Goal: Information Seeking & Learning: Learn about a topic

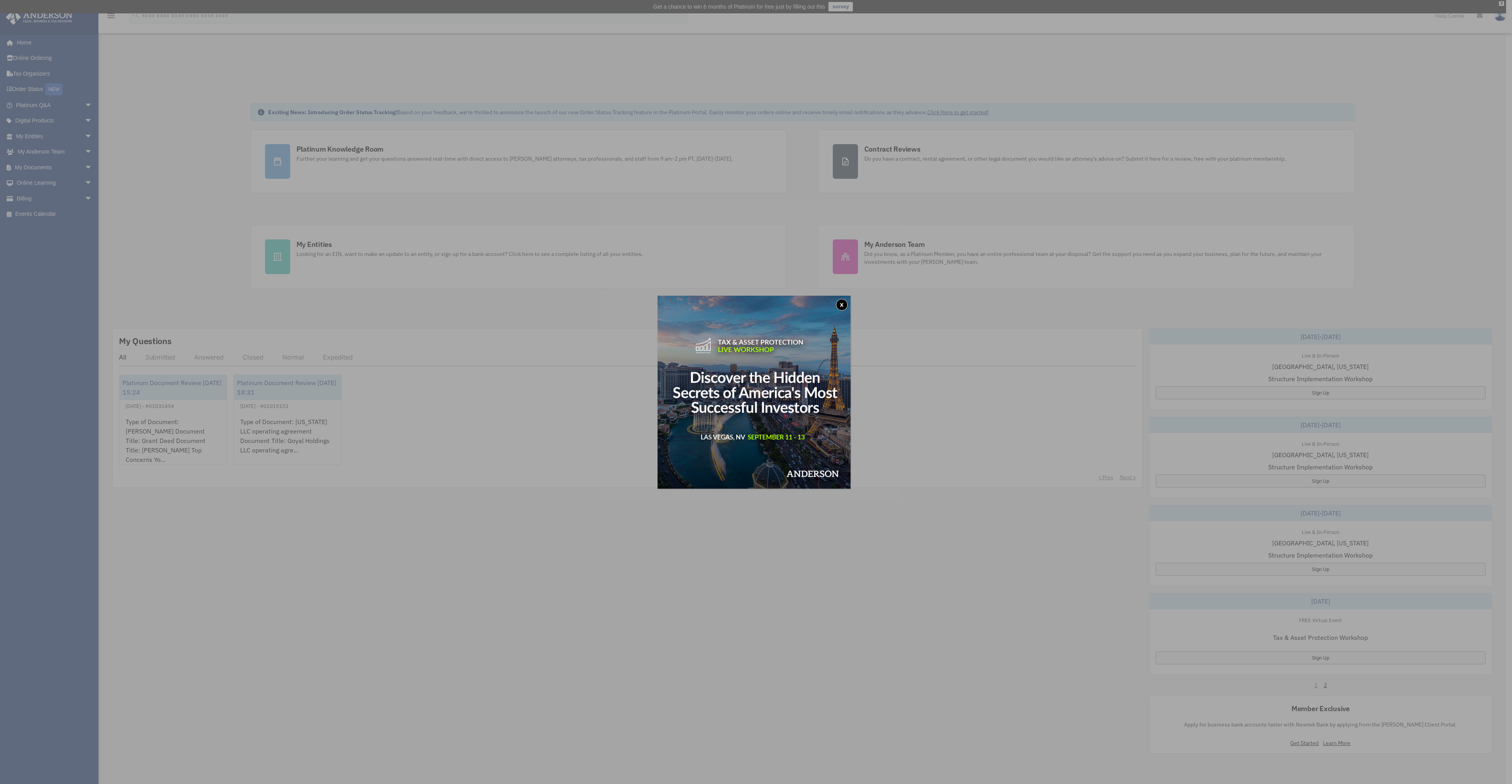
click at [750, 306] on button "x" at bounding box center [842, 305] width 12 height 12
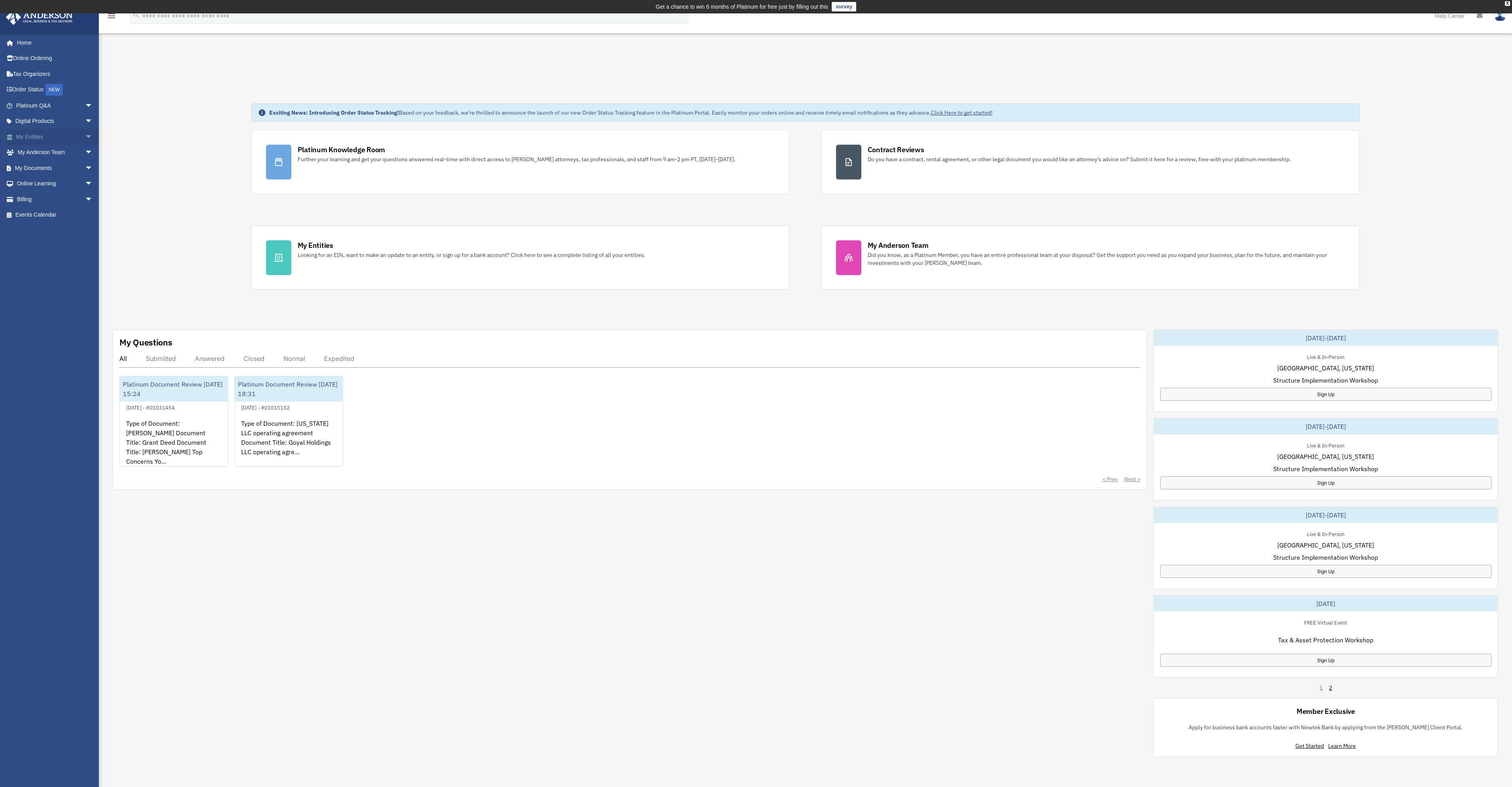
click at [85, 136] on span "arrow_drop_down" at bounding box center [93, 137] width 16 height 16
click at [85, 121] on span "arrow_drop_down" at bounding box center [93, 122] width 16 height 16
click at [85, 108] on span "arrow_drop_down" at bounding box center [93, 106] width 16 height 16
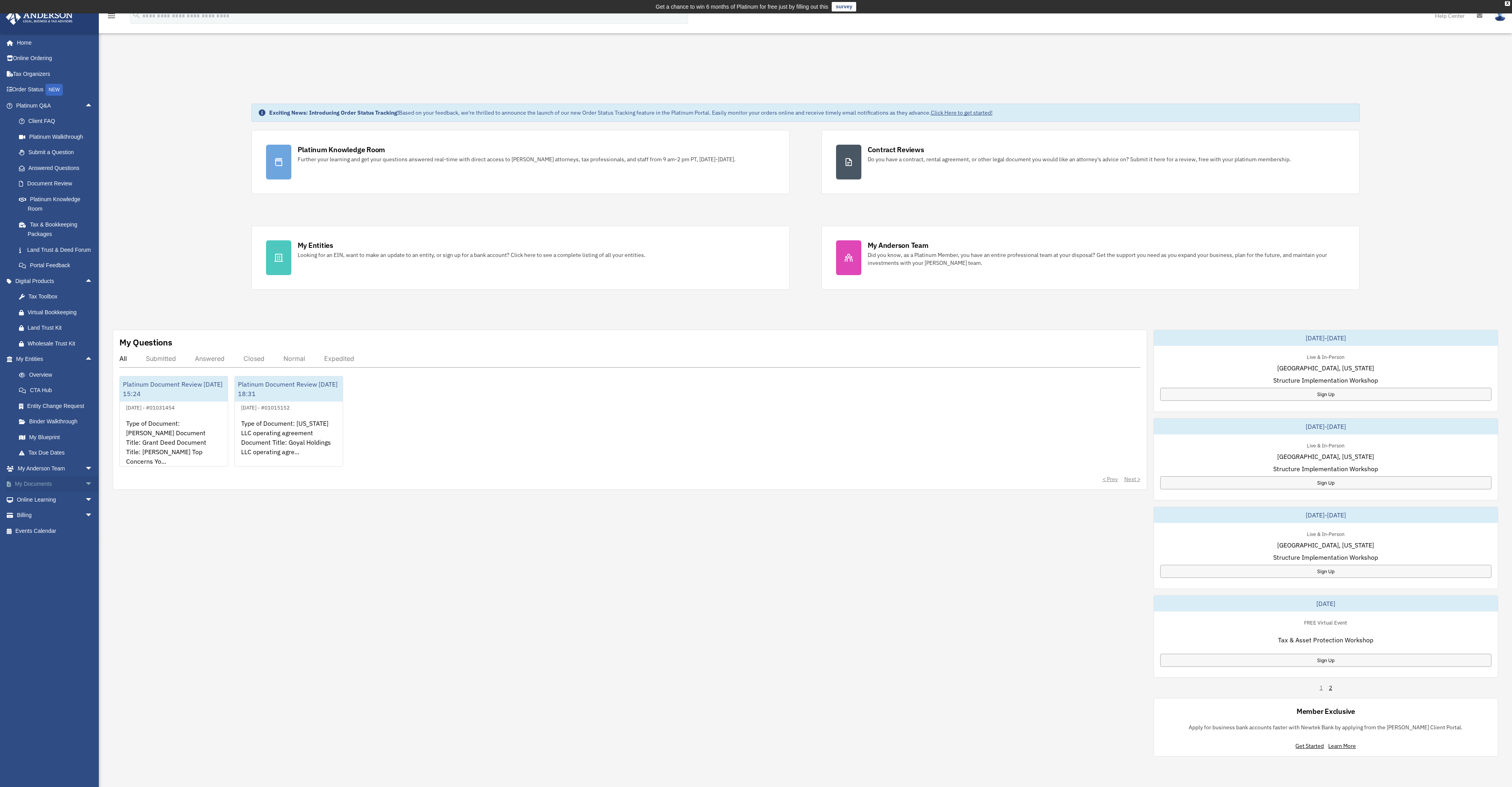
click at [85, 407] on span "arrow_drop_down" at bounding box center [93, 484] width 16 height 16
click at [42, 407] on link "Box" at bounding box center [58, 500] width 94 height 16
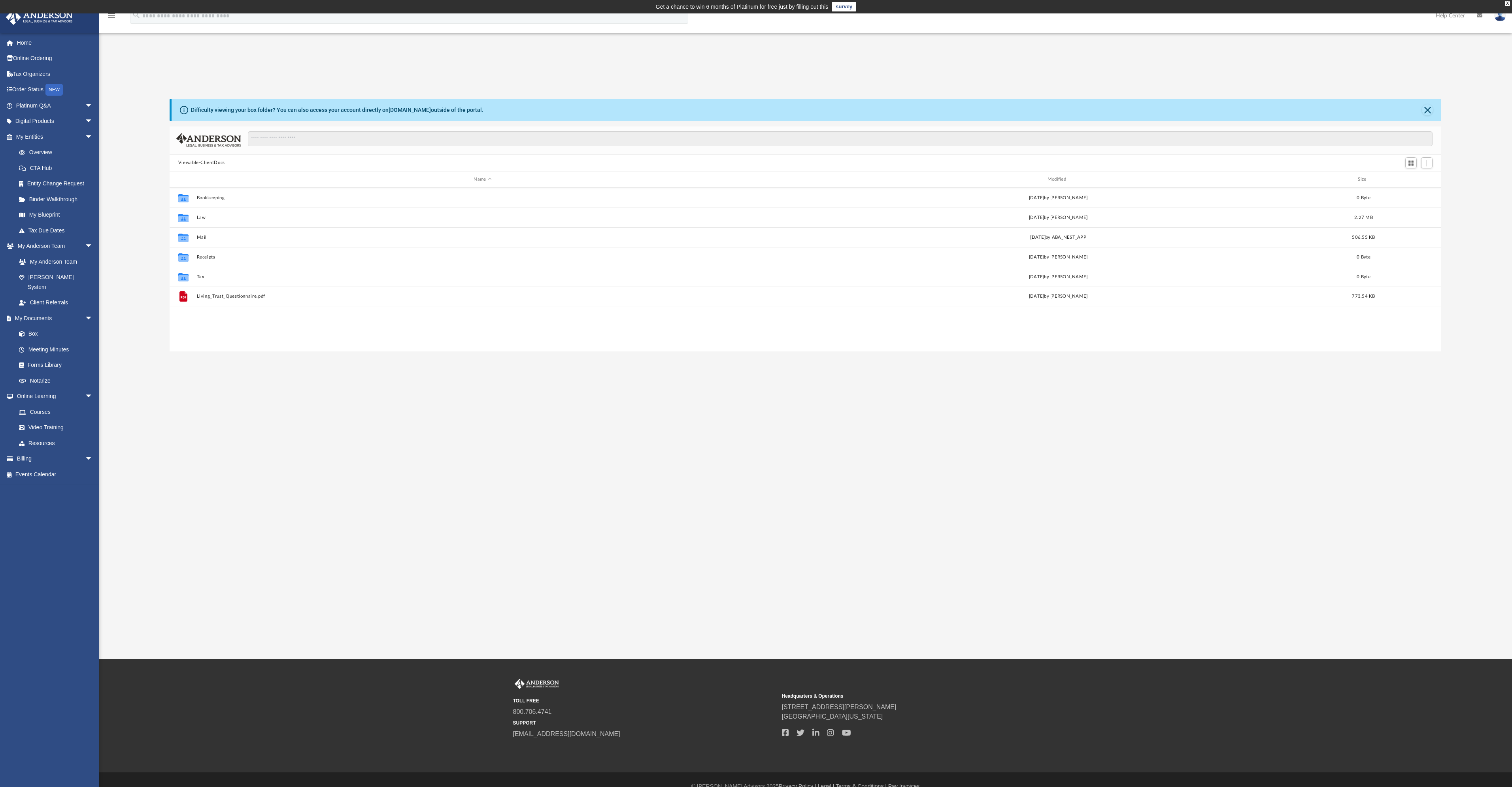
scroll to position [174, 1266]
click at [202, 217] on button "Law" at bounding box center [482, 217] width 572 height 5
click at [210, 160] on button "Viewable-ClientDocs" at bounding box center [202, 163] width 47 height 7
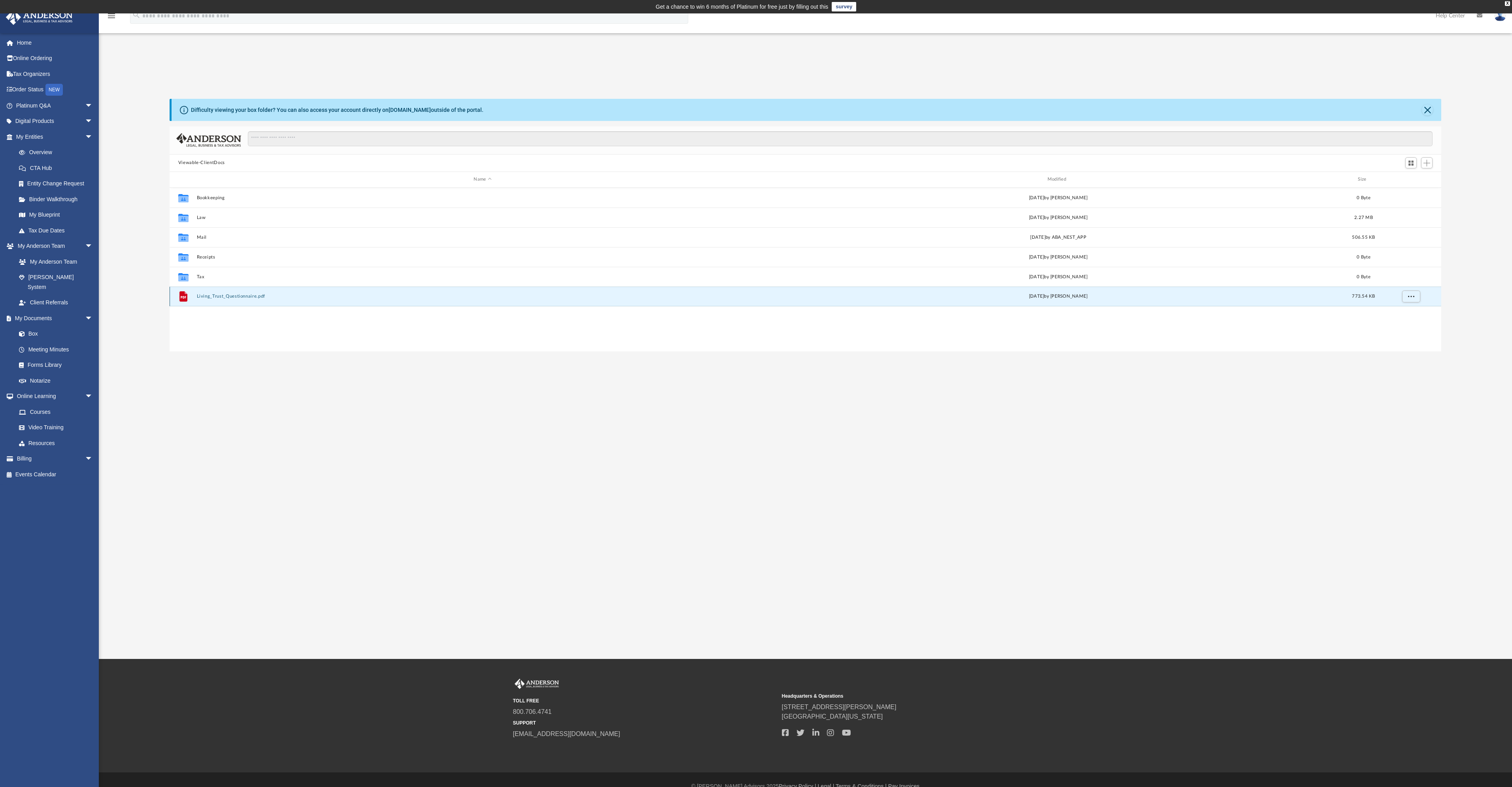
click at [229, 296] on button "Living_Trust_Questionnaire.pdf" at bounding box center [482, 296] width 572 height 5
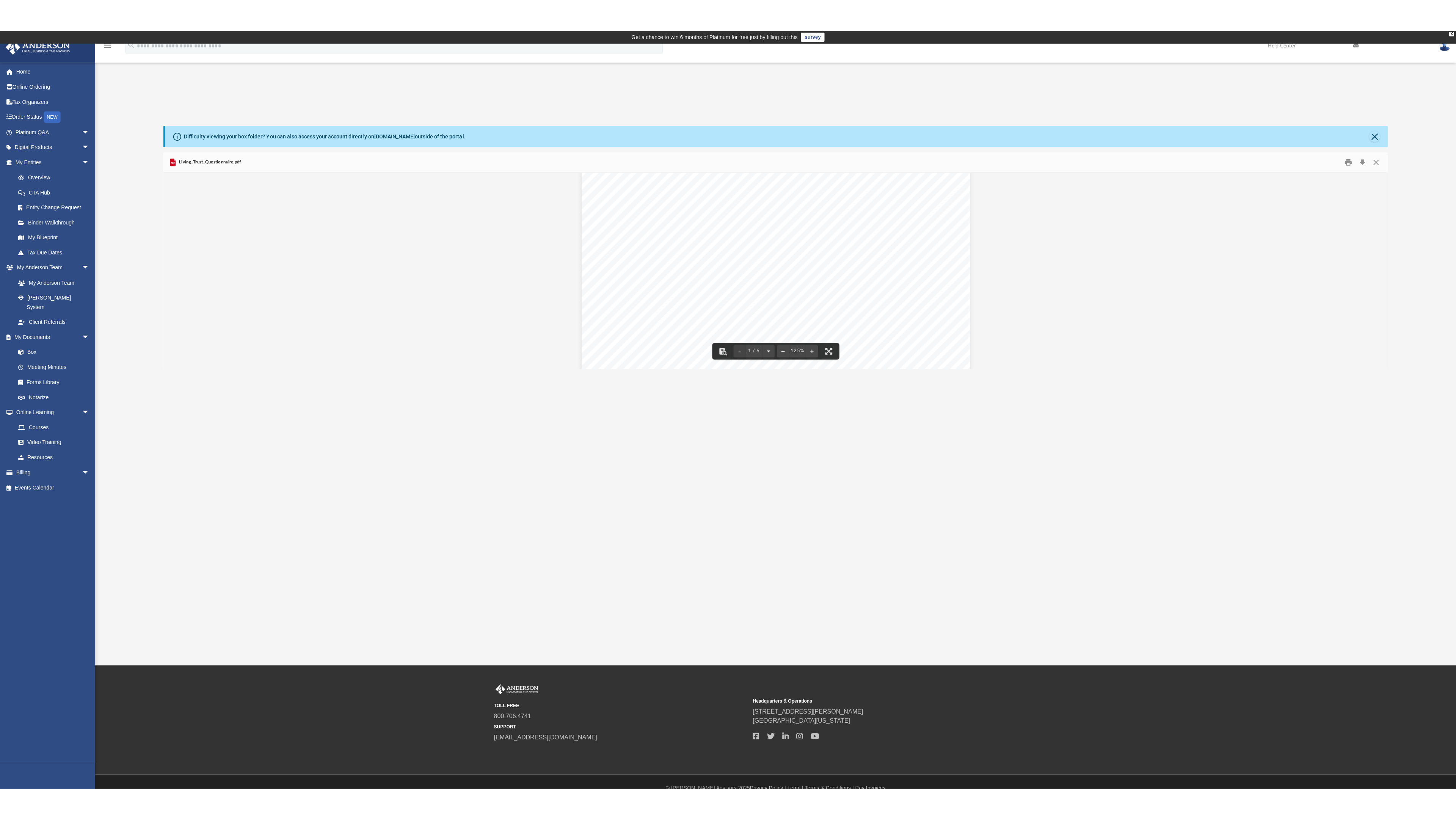
scroll to position [0, 0]
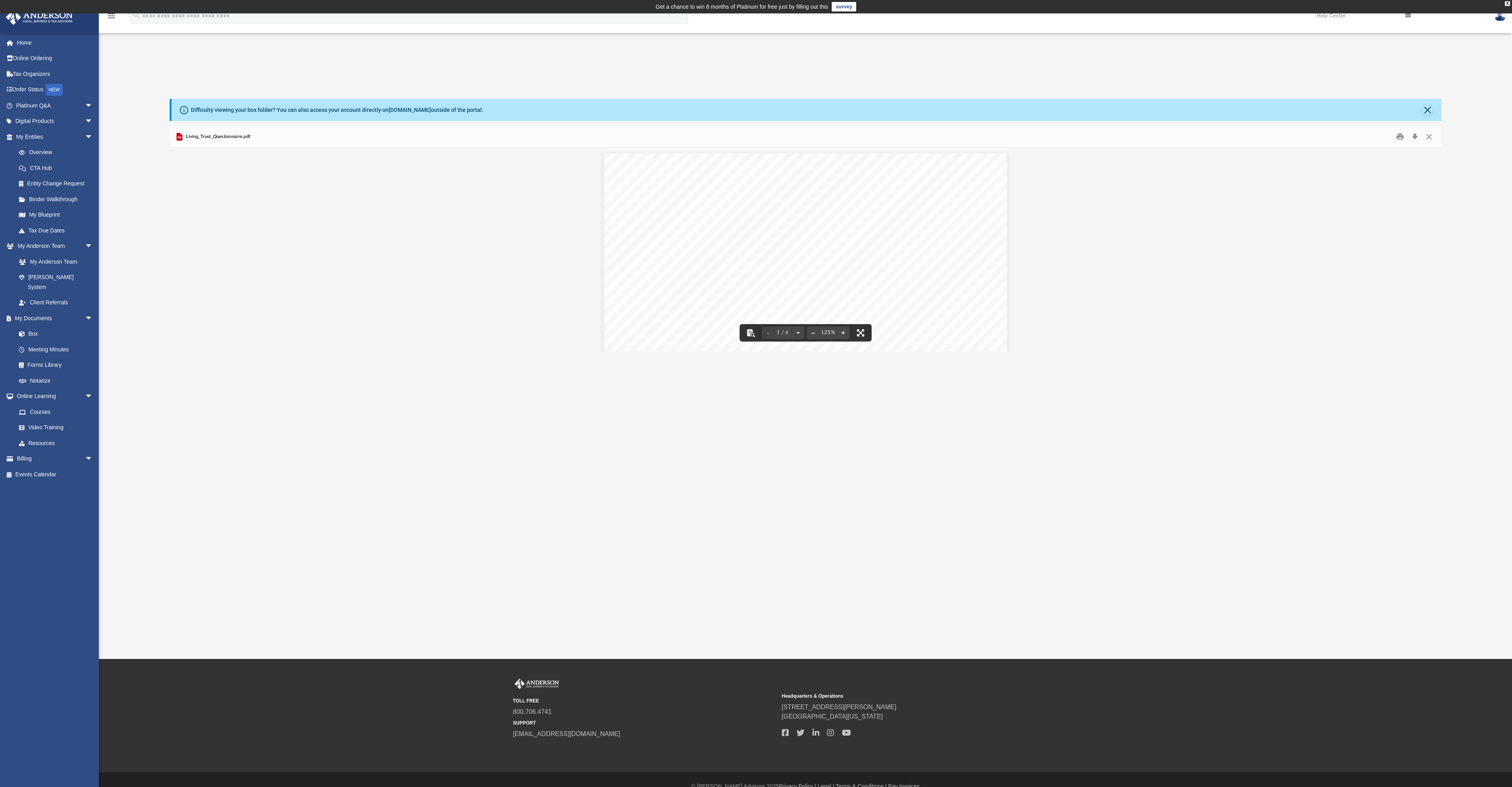
click at [863, 332] on button "File preview" at bounding box center [861, 333] width 18 height 18
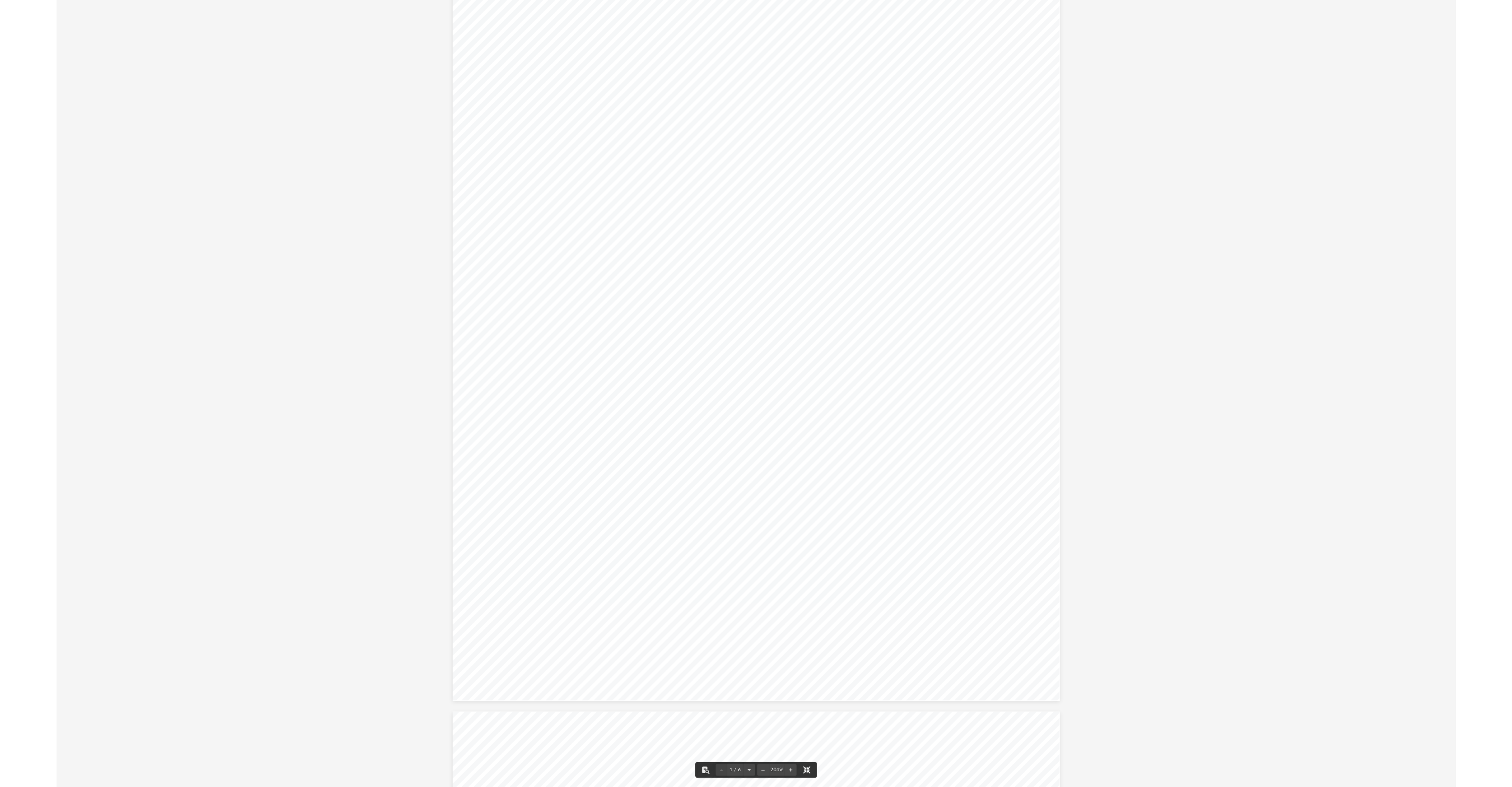
scroll to position [79, 0]
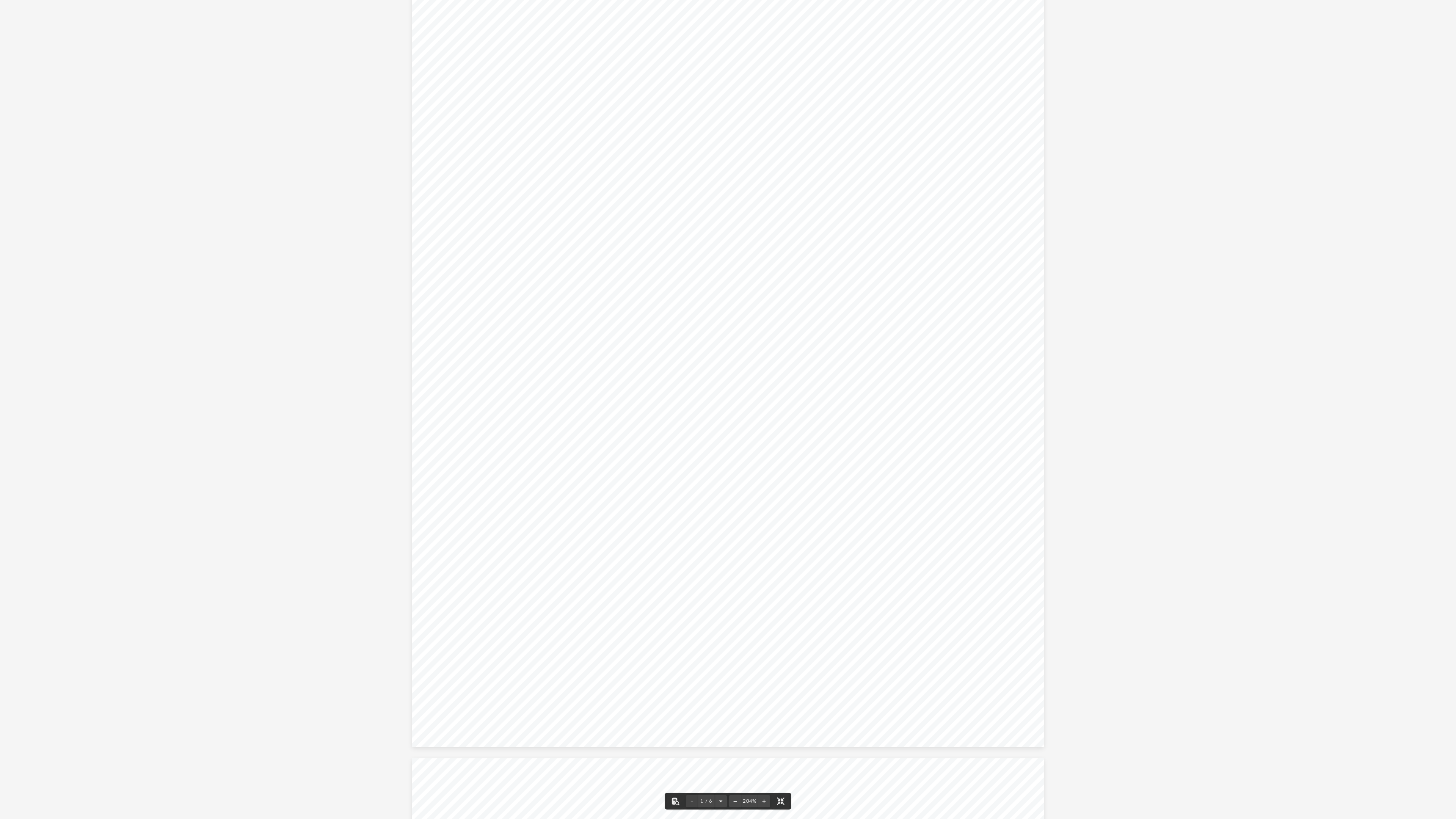
click at [636, 350] on div "• Please fill out this Questionnaire to the best of your ability. • Please type…" at bounding box center [727, 339] width 631 height 817
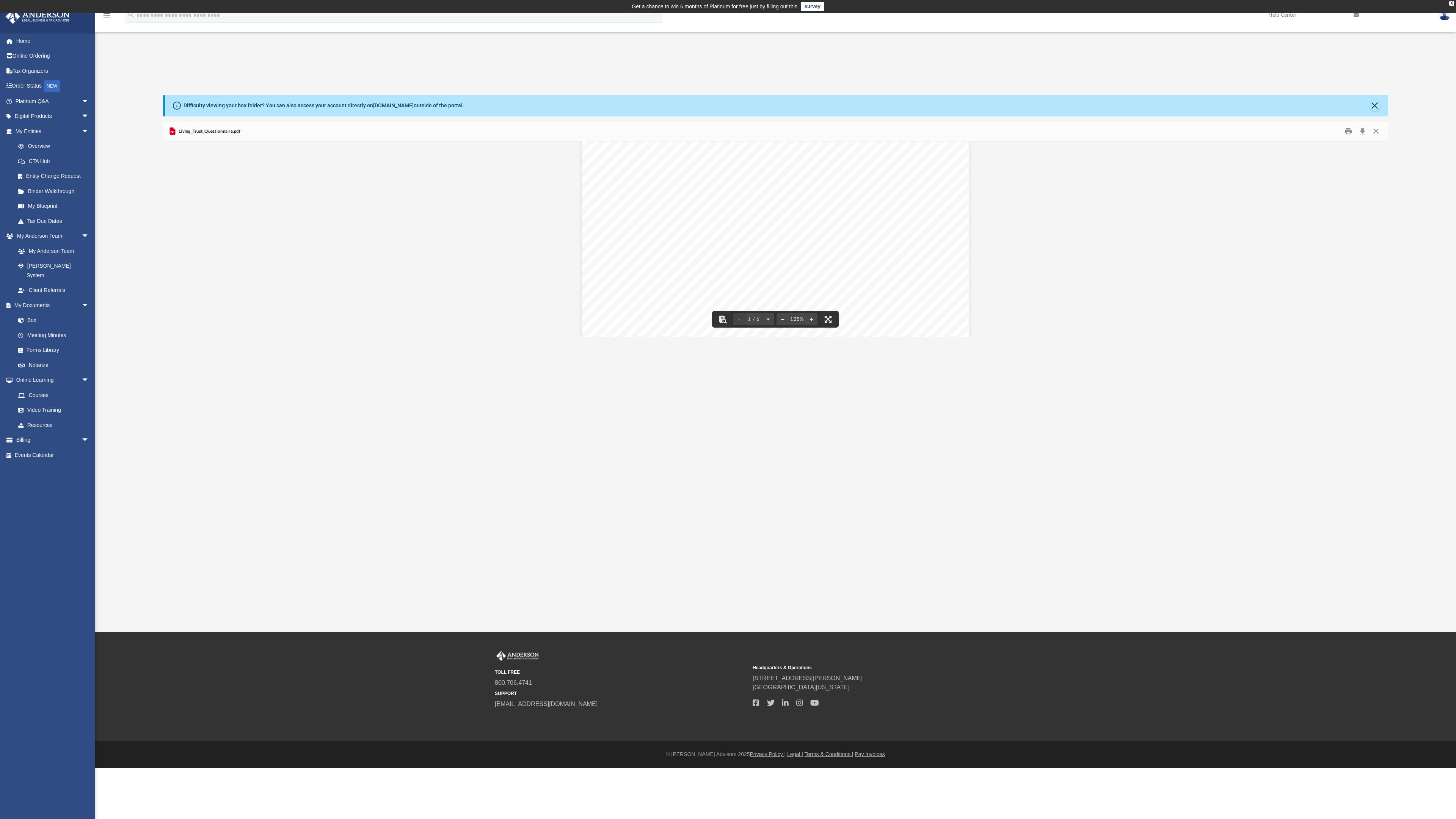
scroll to position [167, 1214]
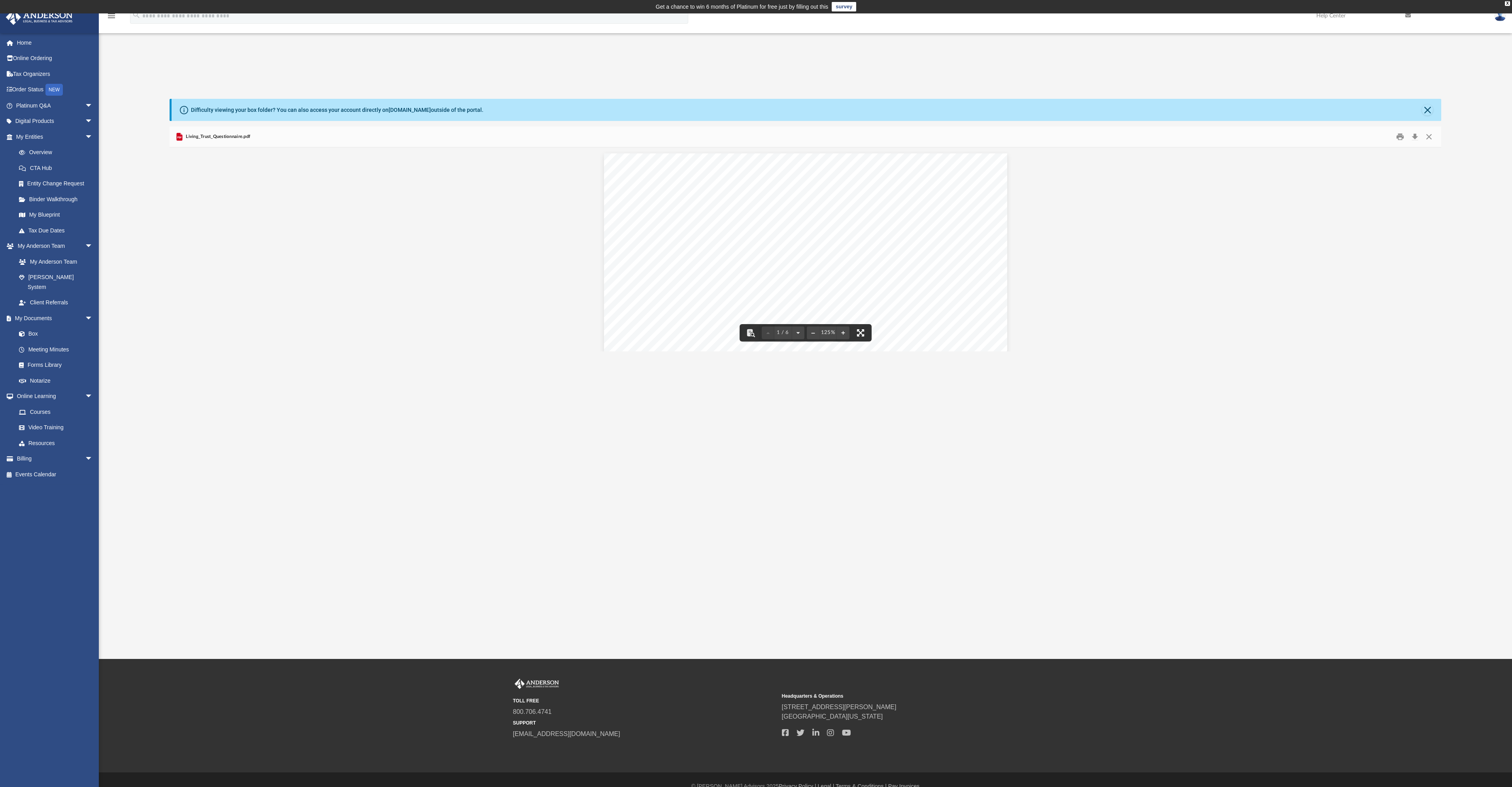
click at [861, 334] on button "File preview" at bounding box center [861, 333] width 18 height 18
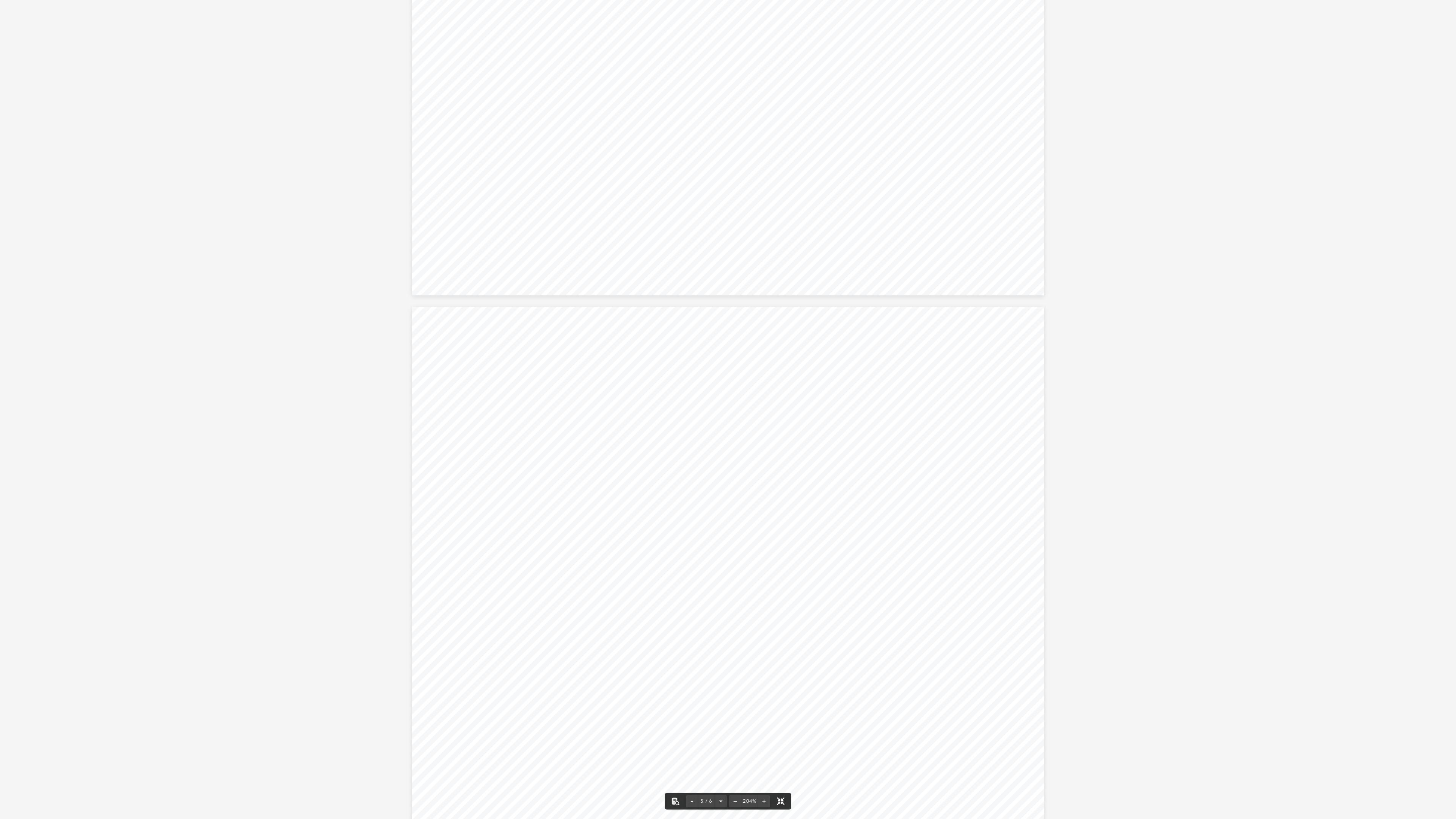
scroll to position [3034, 0]
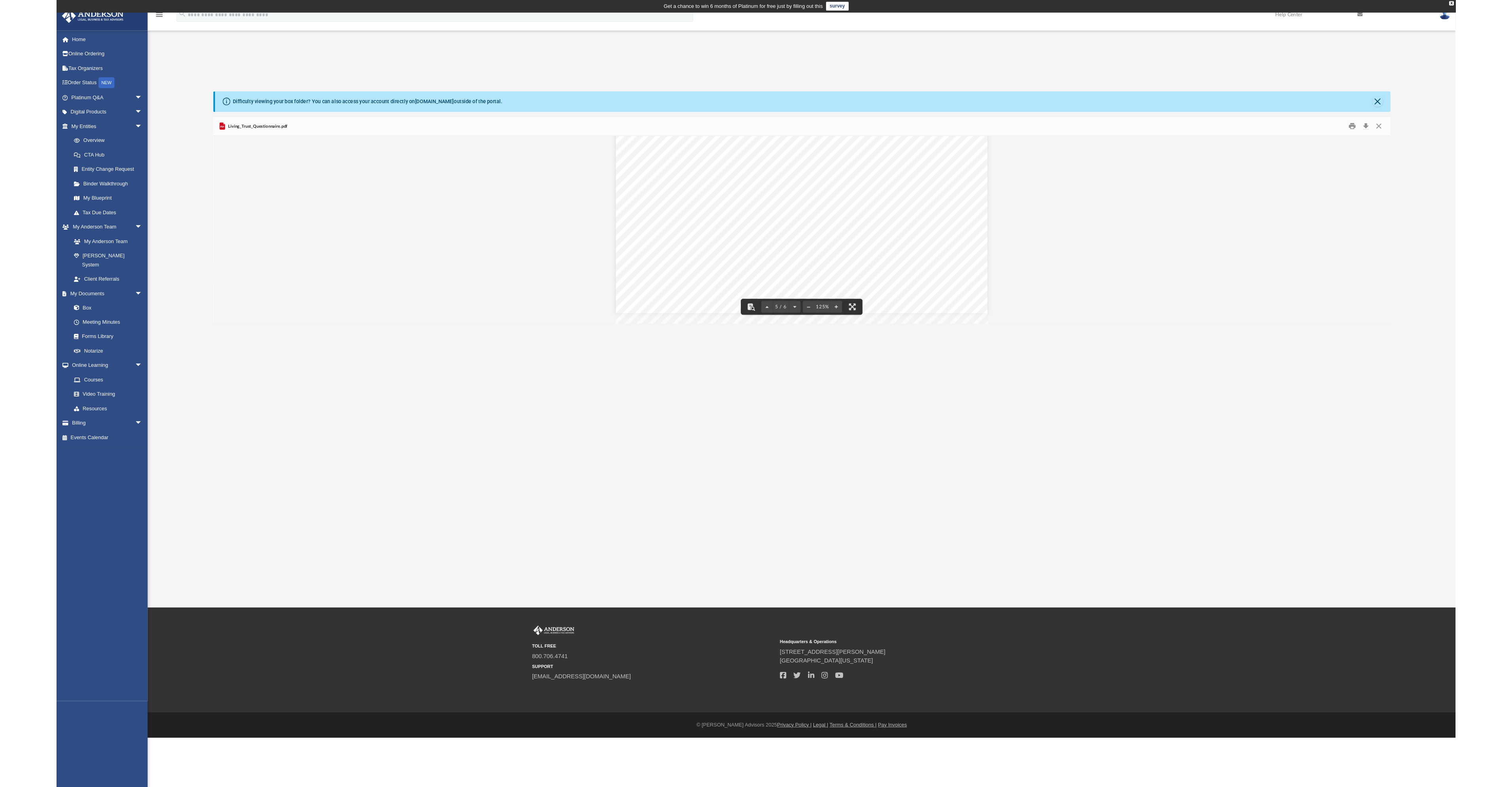
scroll to position [2134, 0]
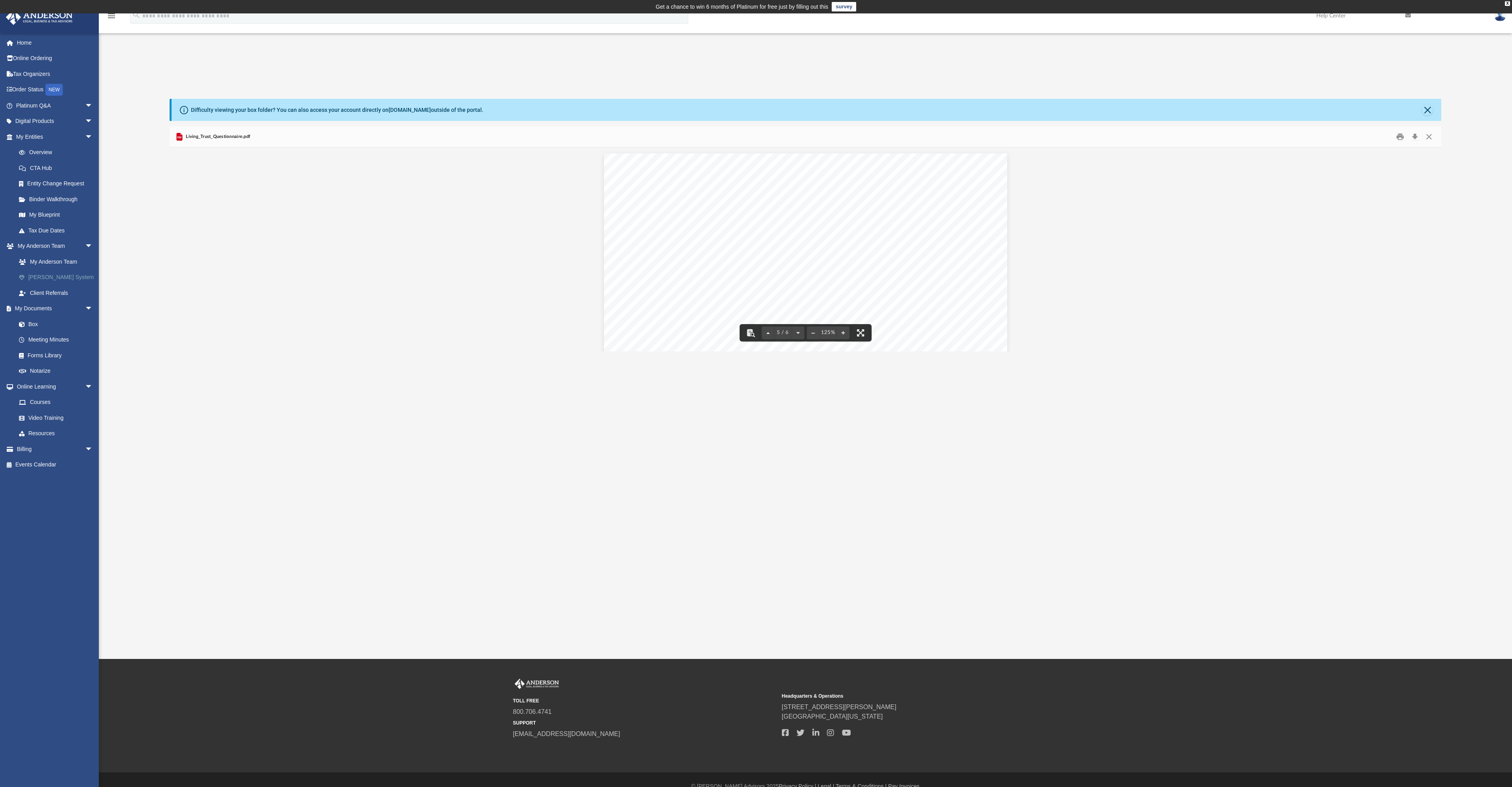
click at [57, 279] on link "[PERSON_NAME] System" at bounding box center [58, 277] width 94 height 16
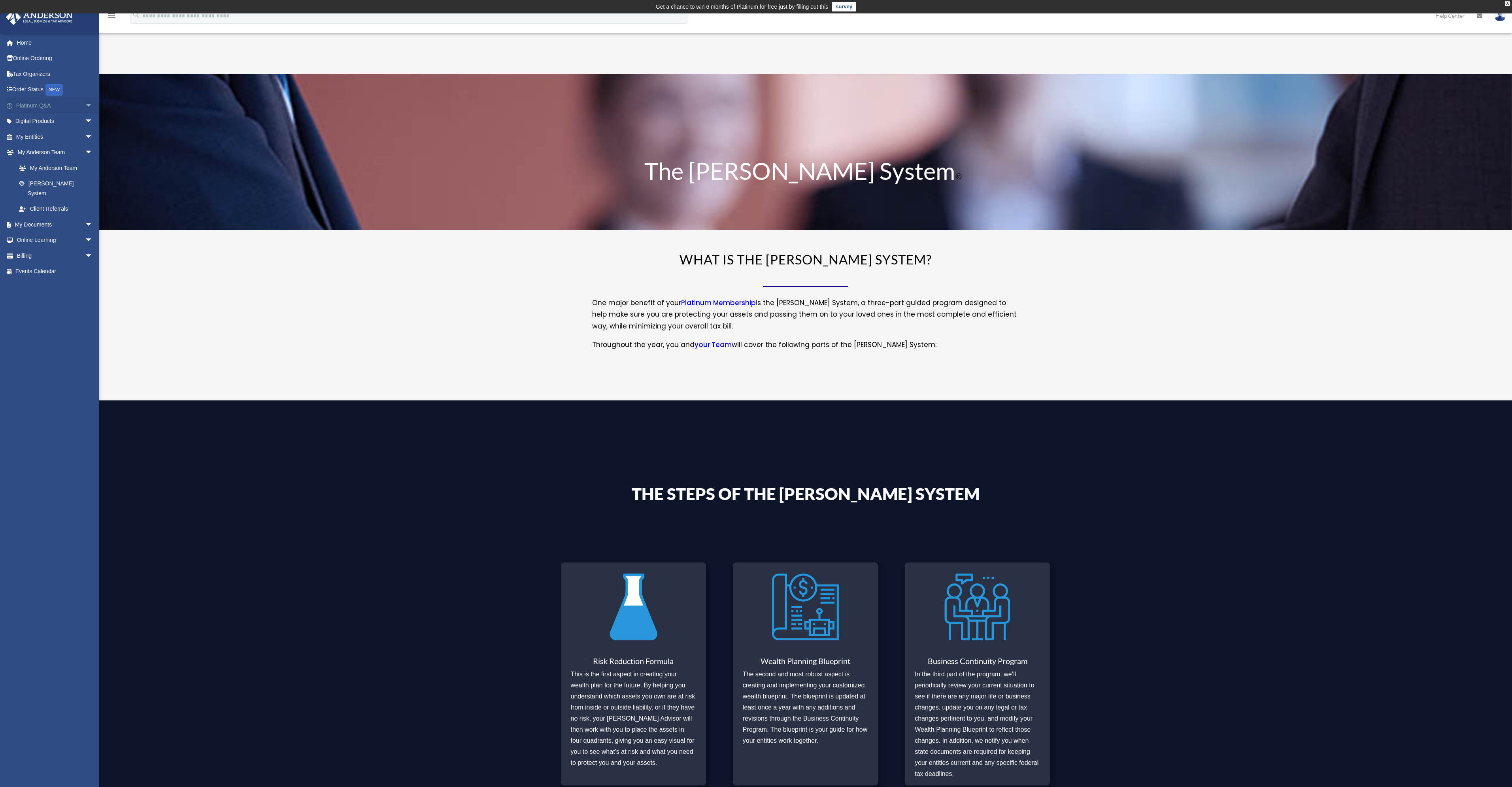
click at [55, 106] on link "Platinum Q&A arrow_drop_down" at bounding box center [55, 105] width 99 height 16
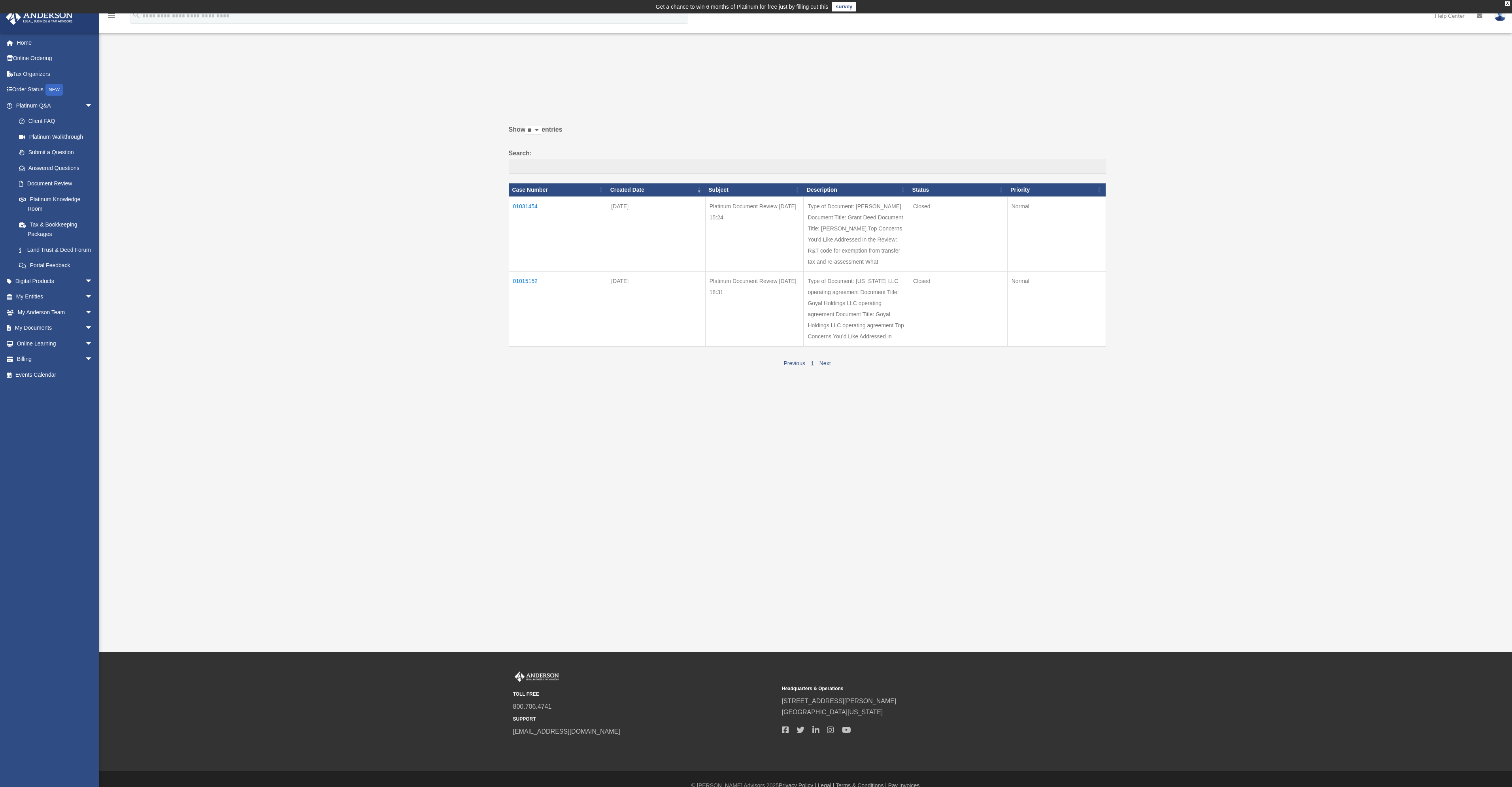
click at [726, 206] on td "Platinum Document Review [DATE] 15:24" at bounding box center [754, 233] width 98 height 75
click at [865, 223] on td "Type of Document: Grant Deed Document Title: Grant Deed Document Title: Grant D…" at bounding box center [856, 233] width 105 height 75
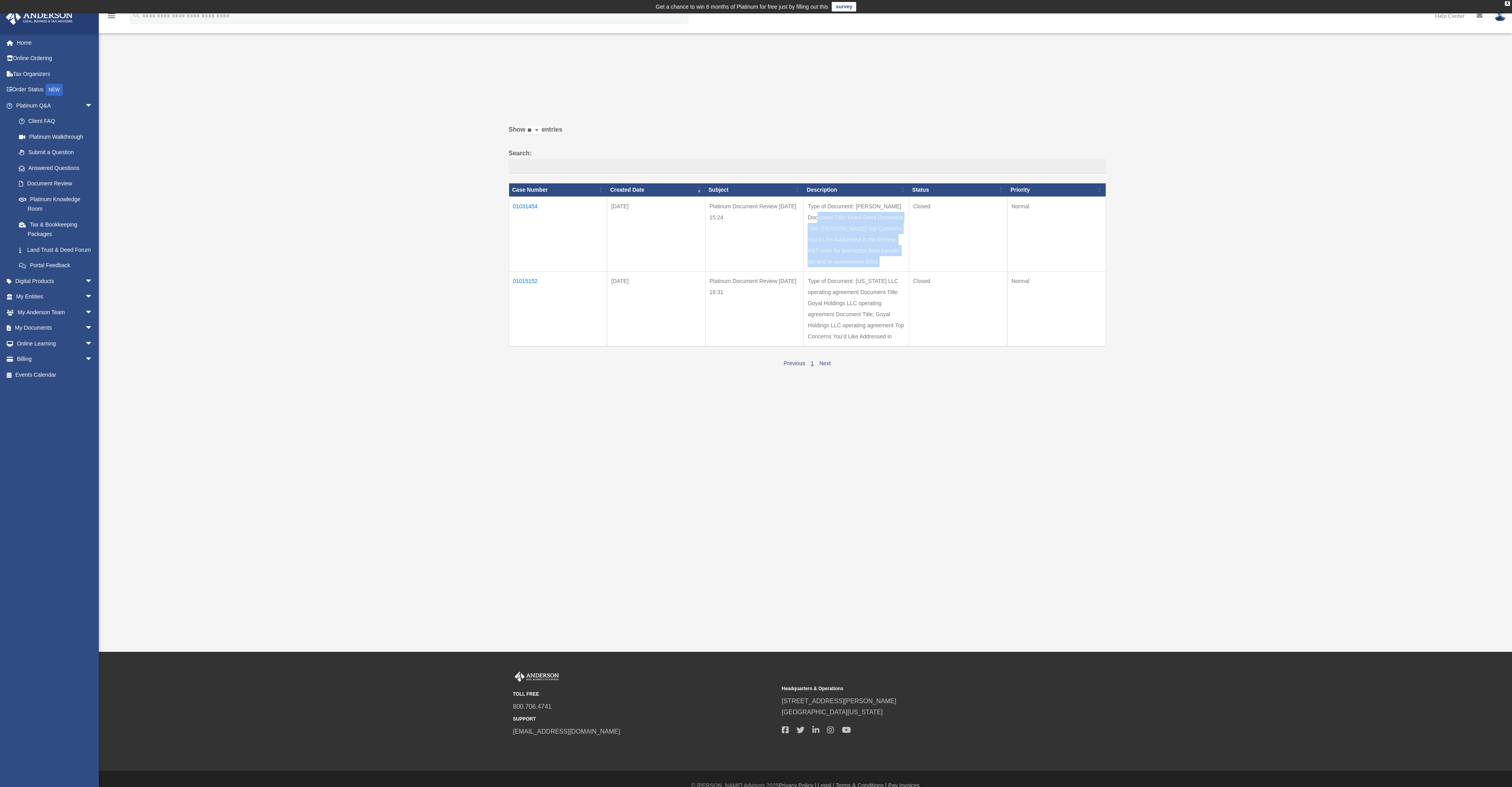
click at [865, 223] on td "Type of Document: Grant Deed Document Title: Grant Deed Document Title: Grant D…" at bounding box center [856, 233] width 105 height 75
click at [839, 223] on td "Type of Document: Grant Deed Document Title: Grant Deed Document Title: Grant D…" at bounding box center [856, 233] width 105 height 75
click at [72, 198] on link "Platinum Knowledge Room" at bounding box center [58, 204] width 94 height 25
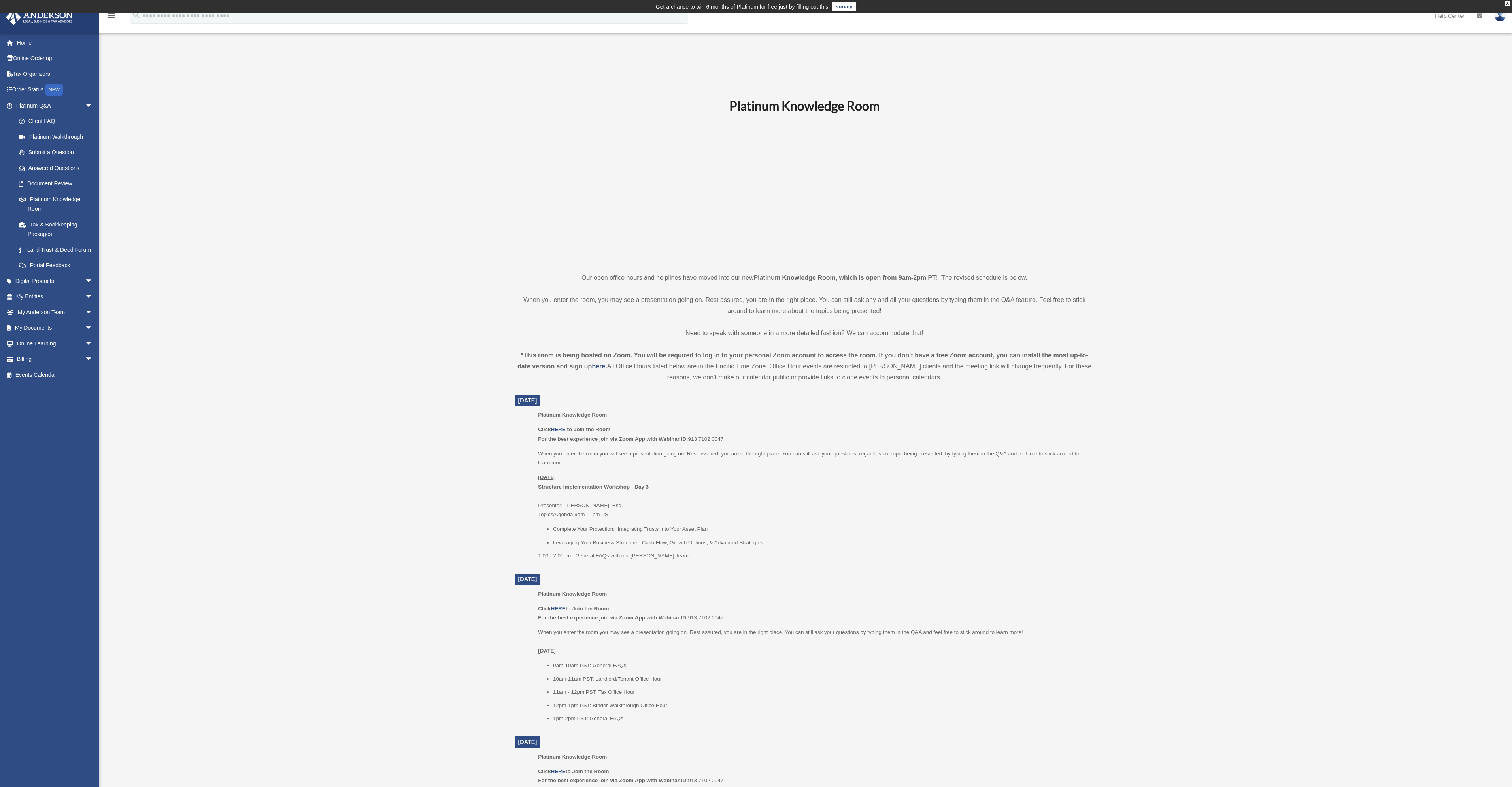
drag, startPoint x: 655, startPoint y: 6, endPoint x: 715, endPoint y: 570, distance: 567.2
click at [715, 570] on body "X Get a chance to win 6 months of Platinum for free just by filling out this su…" at bounding box center [756, 717] width 1512 height 1435
click at [715, 568] on dl "[DATE] Platinum Knowledge Room Click HERE to Join the Room For the best experie…" at bounding box center [804, 799] width 579 height 810
click at [553, 555] on p "1:00 - 2:00pm: General FAQs with our [PERSON_NAME] Team" at bounding box center [813, 555] width 550 height 9
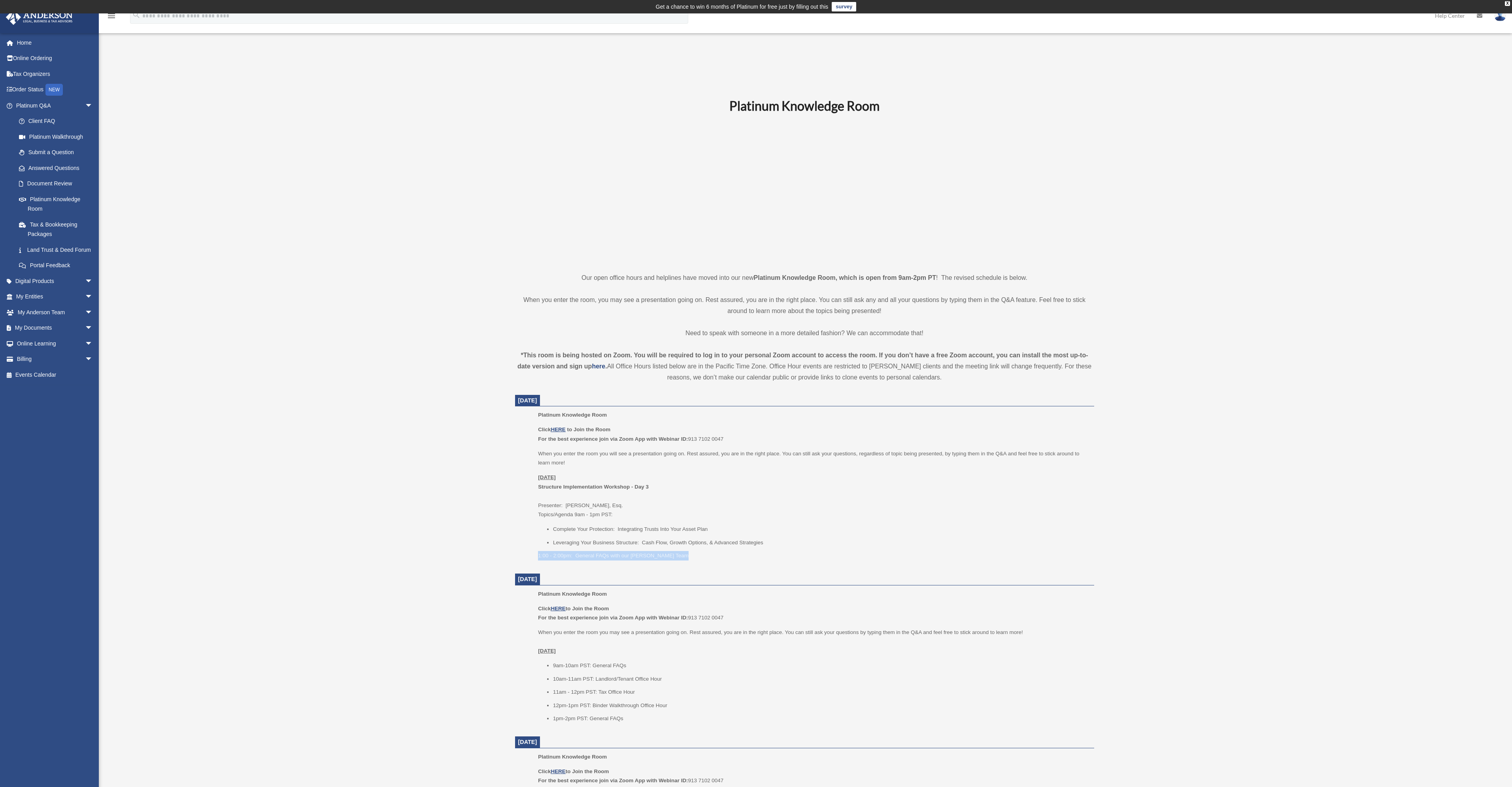
click at [553, 555] on p "1:00 - 2:00pm: General FAQs with our [PERSON_NAME] Team" at bounding box center [813, 555] width 550 height 9
click at [602, 436] on b "For the best experience join via Zoom App with Webinar ID:" at bounding box center [613, 439] width 150 height 6
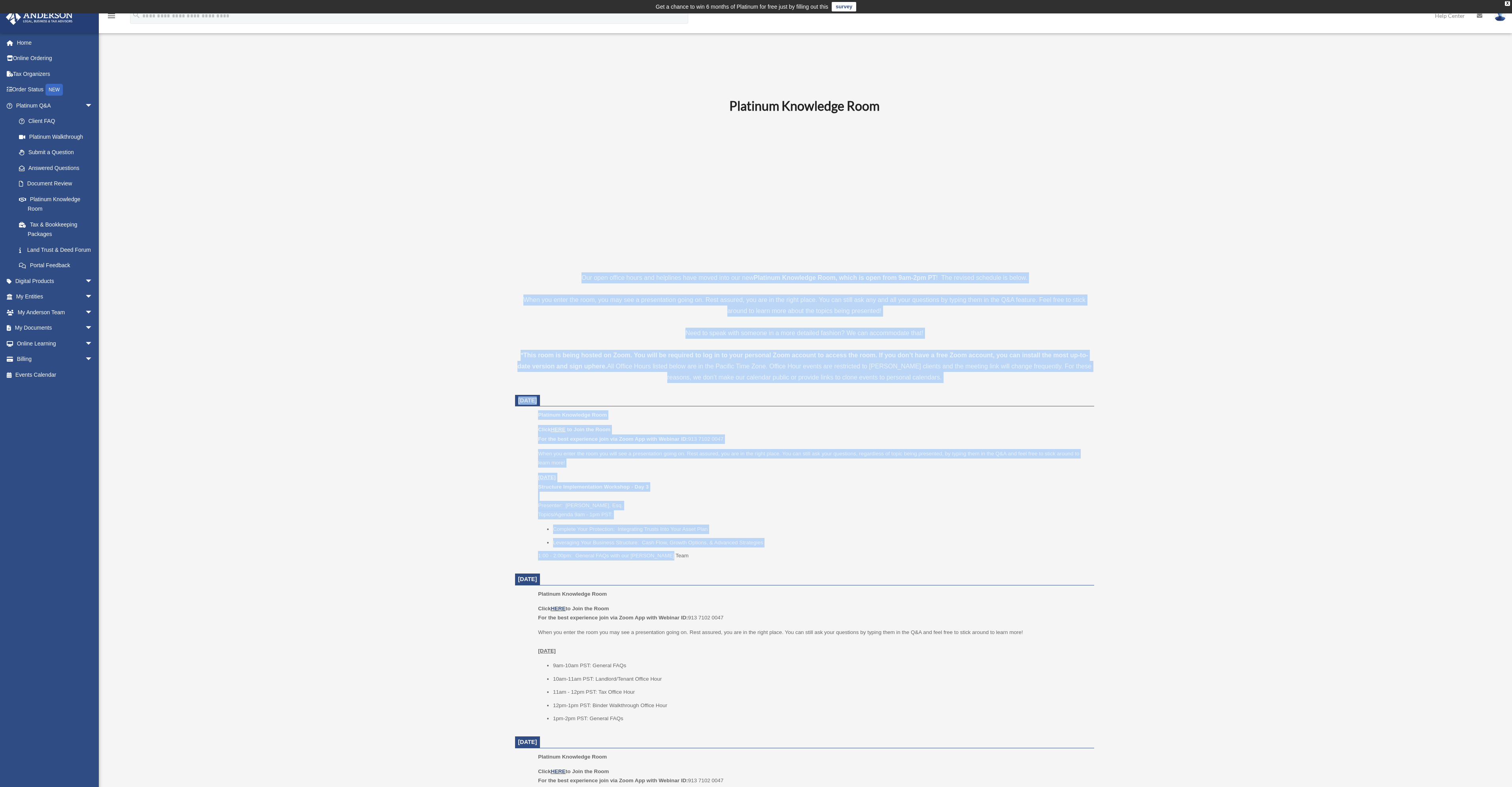
drag, startPoint x: 579, startPoint y: 277, endPoint x: 874, endPoint y: 559, distance: 408.1
click at [874, 559] on div "Platinum Knowledge Room Our open office hours and helplines have moved into our…" at bounding box center [804, 657] width 591 height 1120
click at [870, 545] on li "Leveraging Your Business Structure: Cash Flow, Growth Options, & Advanced Strat…" at bounding box center [820, 543] width 536 height 9
